Goal: Information Seeking & Learning: Learn about a topic

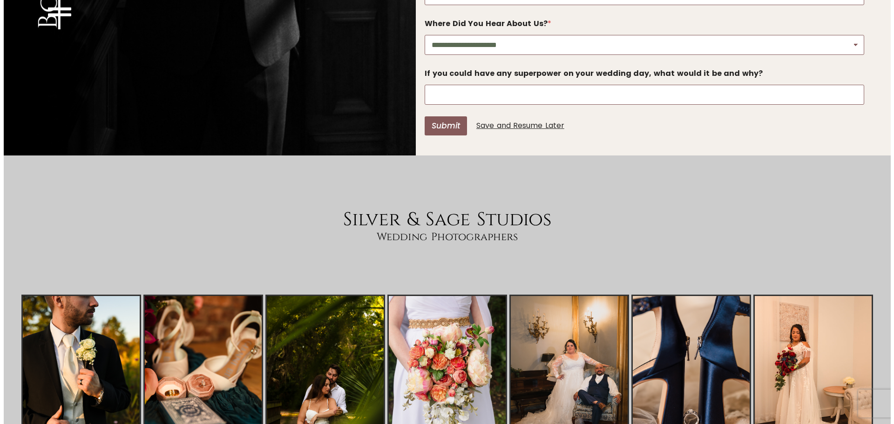
scroll to position [3566, 0]
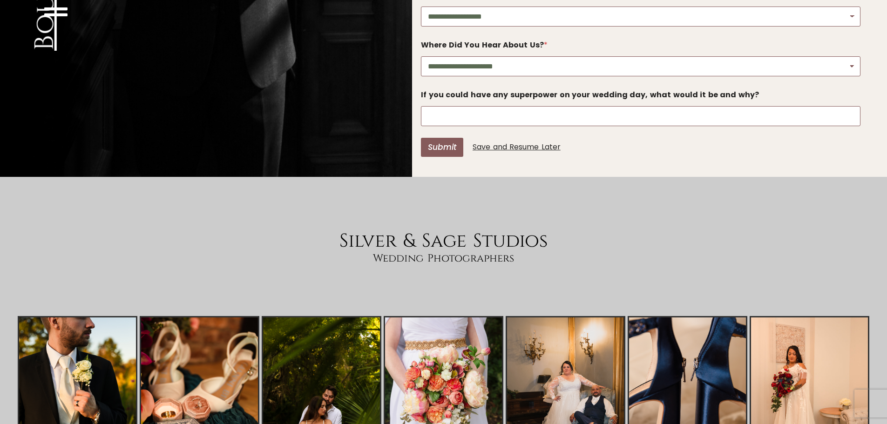
click at [58, 12] on icon at bounding box center [55, 11] width 23 height 23
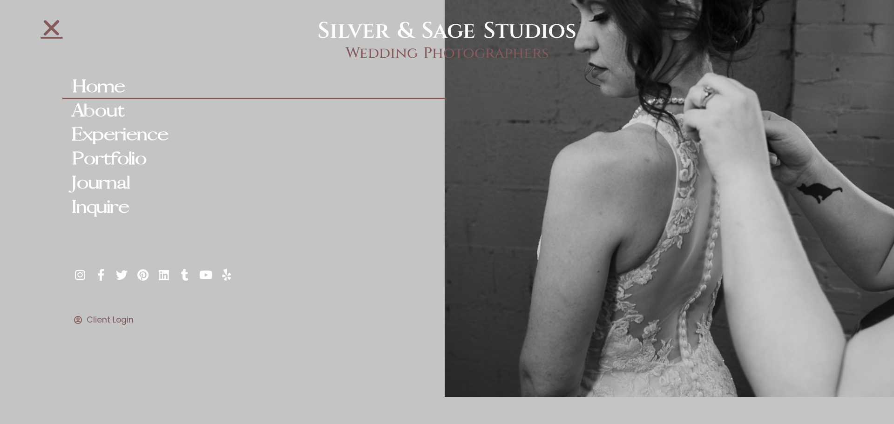
click at [112, 84] on link "Home" at bounding box center [253, 87] width 382 height 24
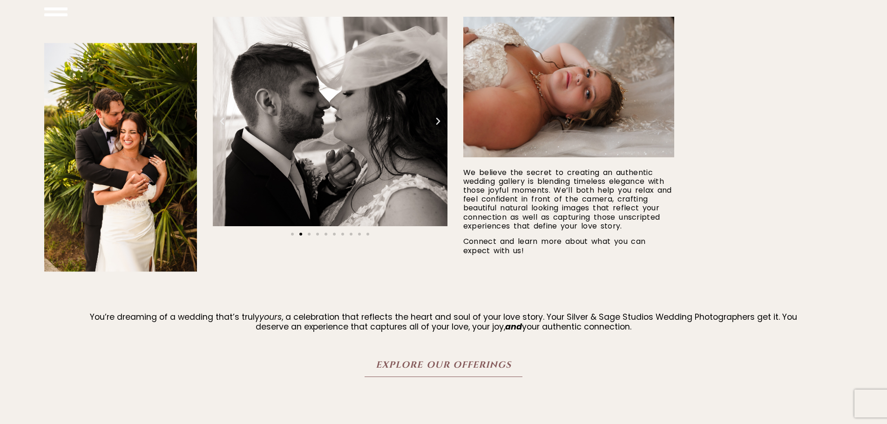
scroll to position [605, 0]
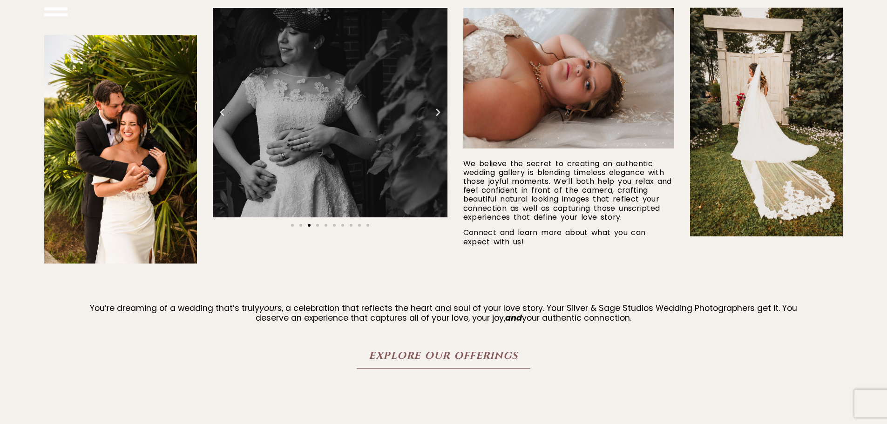
click at [489, 354] on span "Explore Our Offerings" at bounding box center [443, 357] width 149 height 12
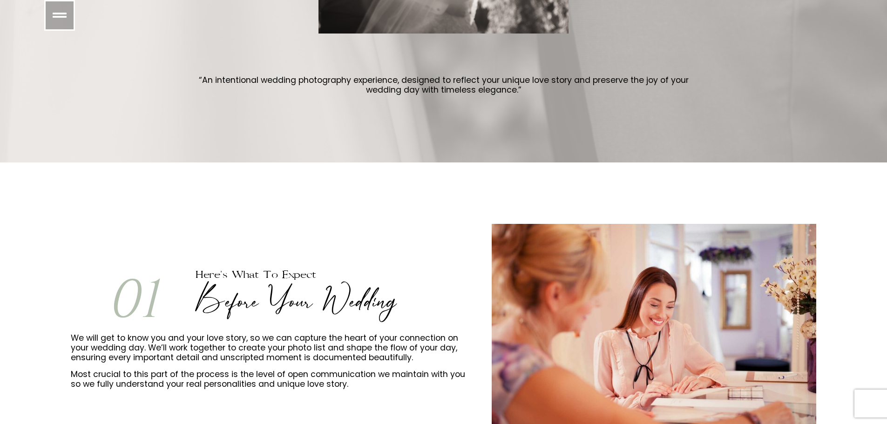
scroll to position [419, 0]
